Goal: Information Seeking & Learning: Learn about a topic

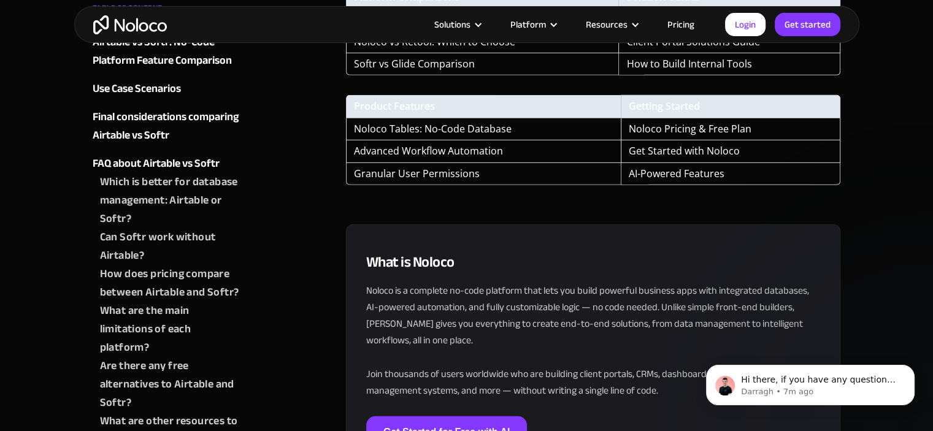
scroll to position [3742, 0]
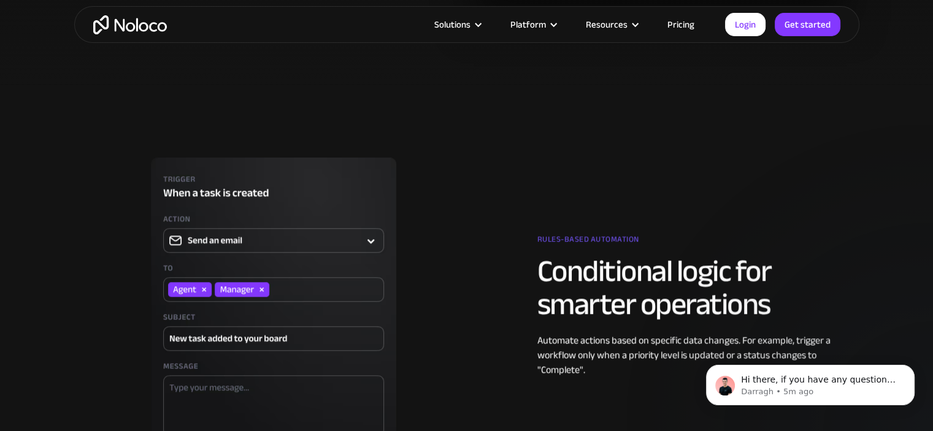
scroll to position [1104, 0]
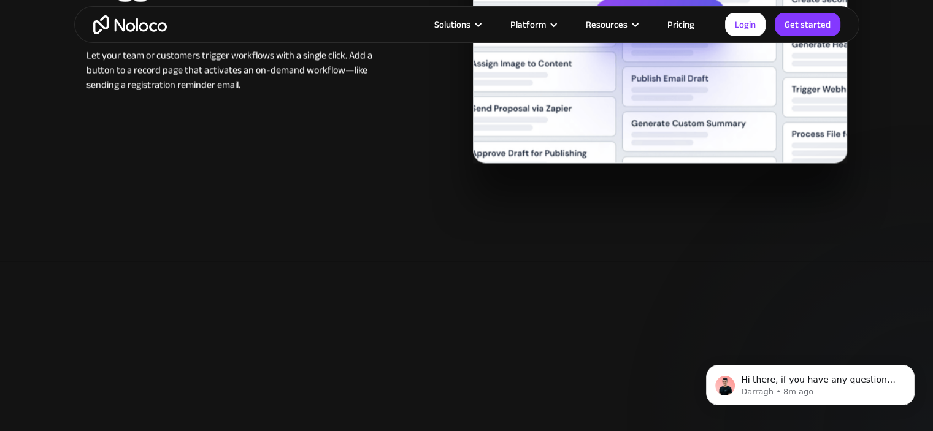
scroll to position [2208, 0]
